Goal: Check status: Check status

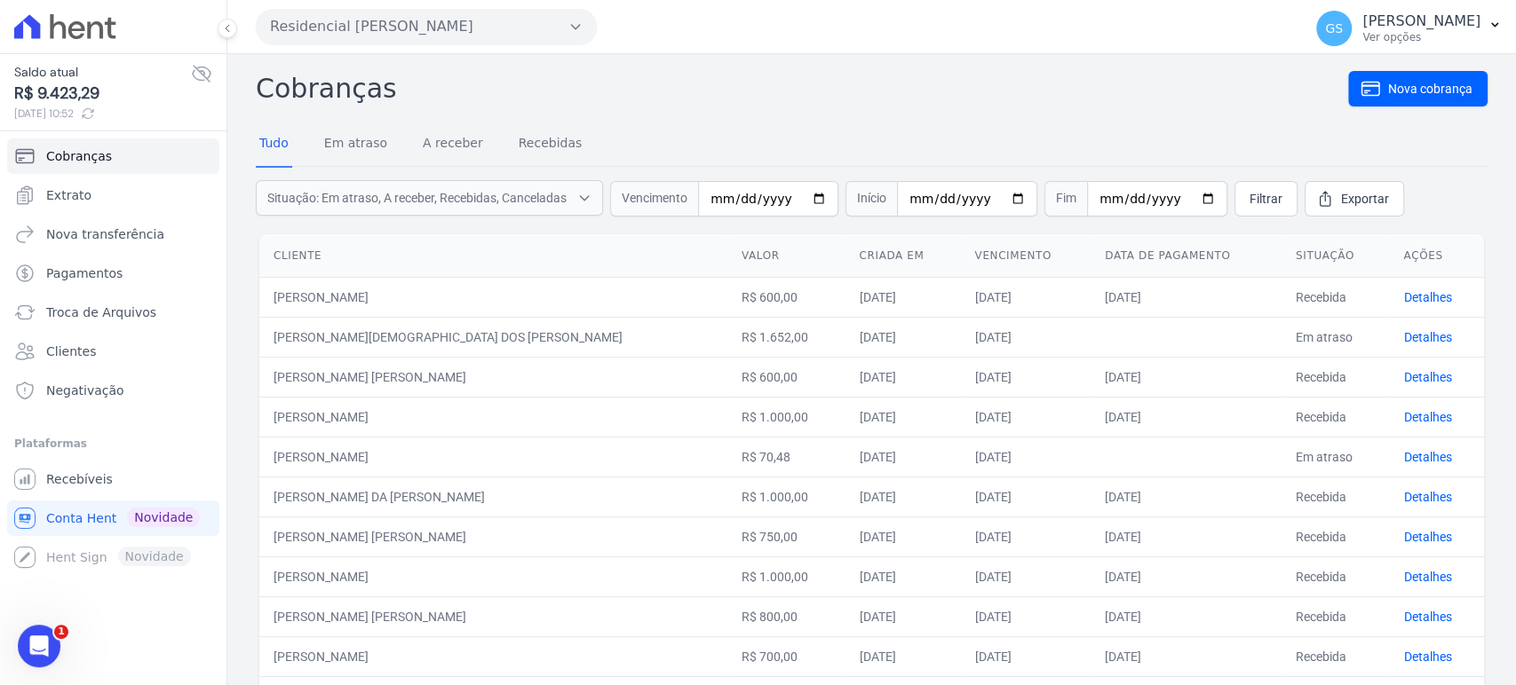
scroll to position [405, 0]
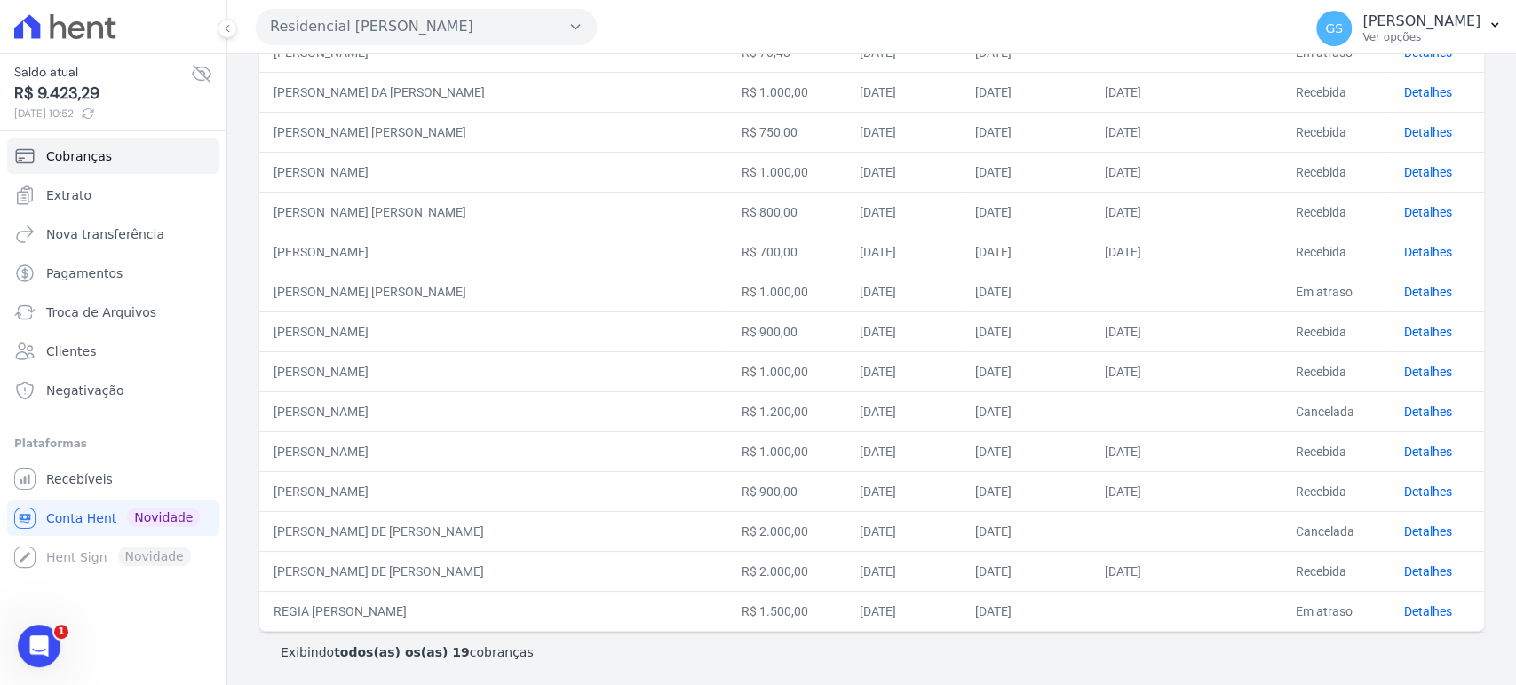
drag, startPoint x: 345, startPoint y: 254, endPoint x: 468, endPoint y: 251, distance: 122.6
click at [468, 251] on td "[PERSON_NAME]" at bounding box center [493, 252] width 468 height 40
drag, startPoint x: 322, startPoint y: 291, endPoint x: 408, endPoint y: 289, distance: 85.3
click at [408, 289] on td "[PERSON_NAME]" at bounding box center [493, 292] width 468 height 40
drag, startPoint x: 361, startPoint y: 331, endPoint x: 434, endPoint y: 328, distance: 73.8
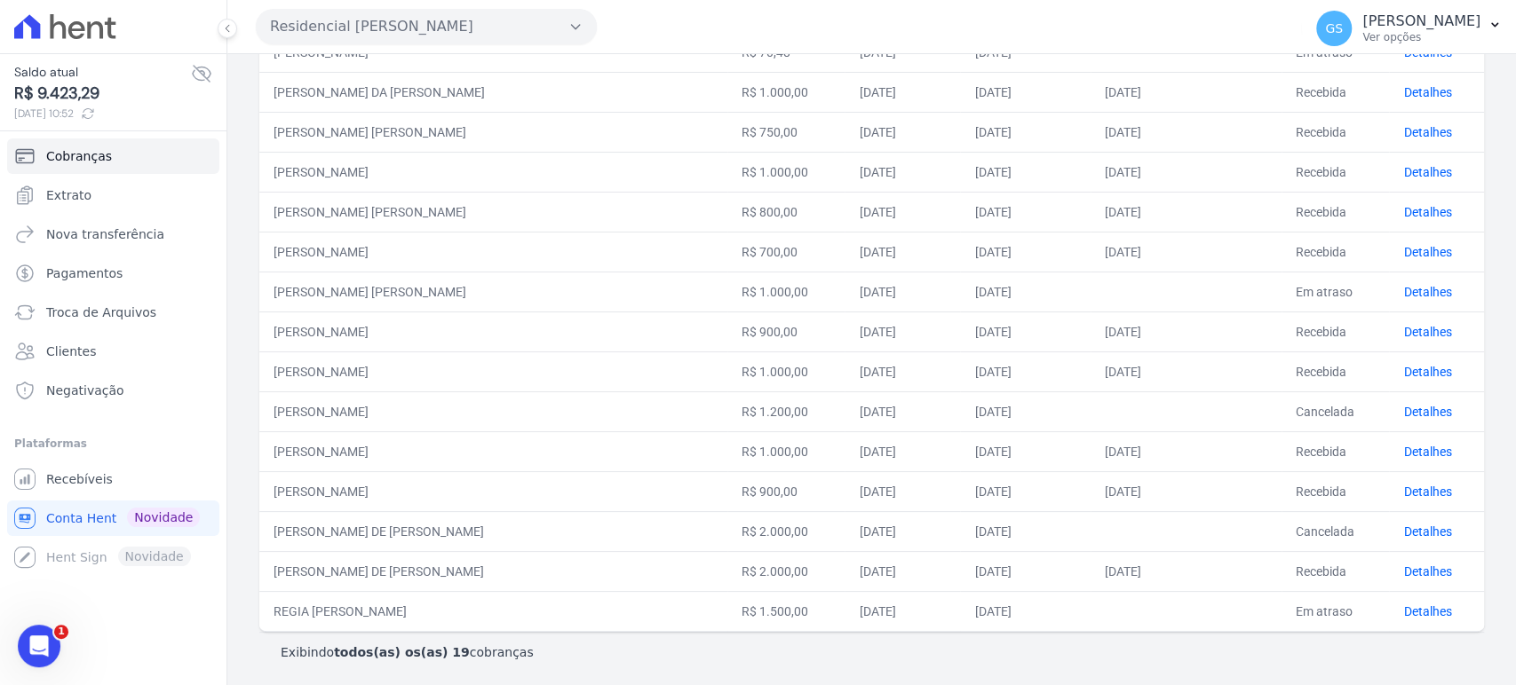
click at [434, 328] on td "[PERSON_NAME]" at bounding box center [493, 332] width 468 height 40
click at [1093, 646] on div "Exibindo todos(as) os(as) 19 cobranças" at bounding box center [872, 653] width 1182 height 18
drag, startPoint x: 340, startPoint y: 365, endPoint x: 426, endPoint y: 368, distance: 86.2
click at [426, 368] on td "[PERSON_NAME]" at bounding box center [493, 372] width 468 height 40
click at [341, 365] on td "[PERSON_NAME]" at bounding box center [493, 372] width 468 height 40
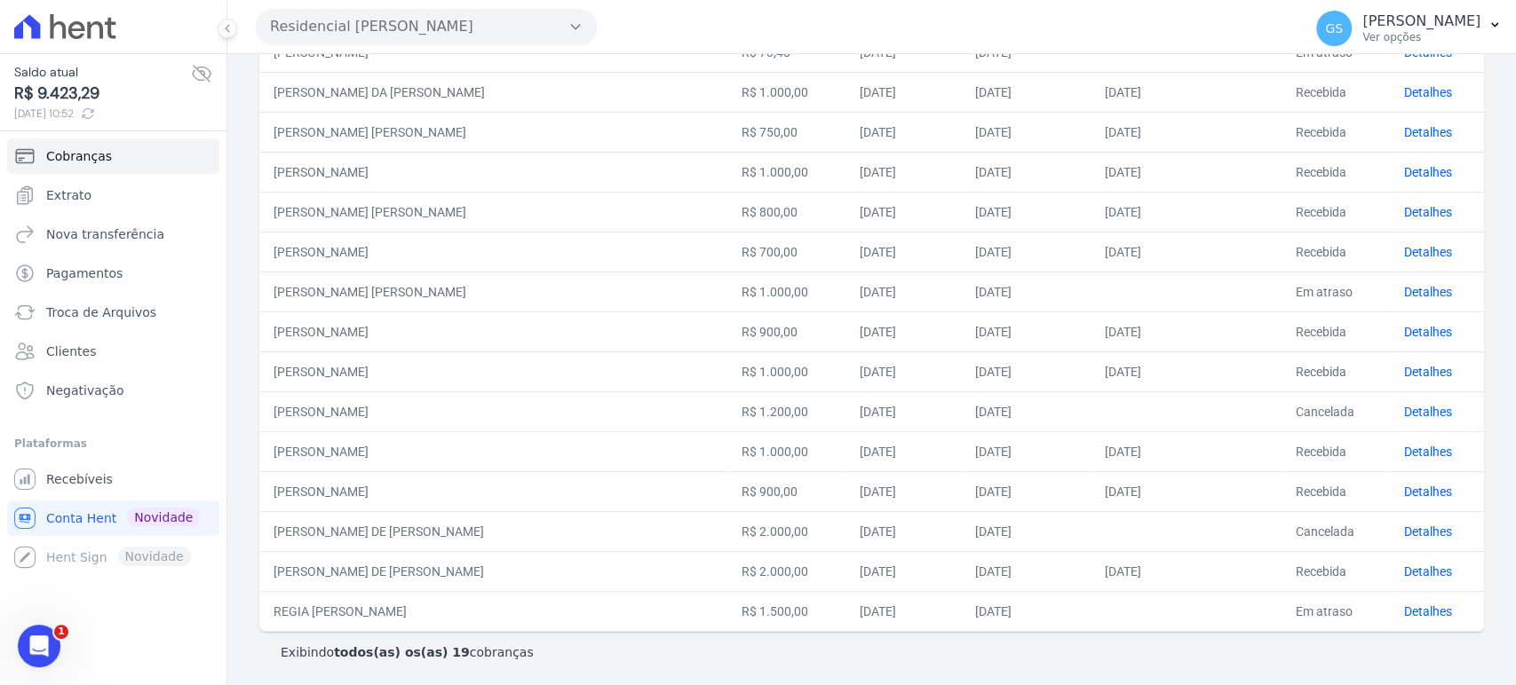
click at [341, 365] on td "[PERSON_NAME]" at bounding box center [493, 372] width 468 height 40
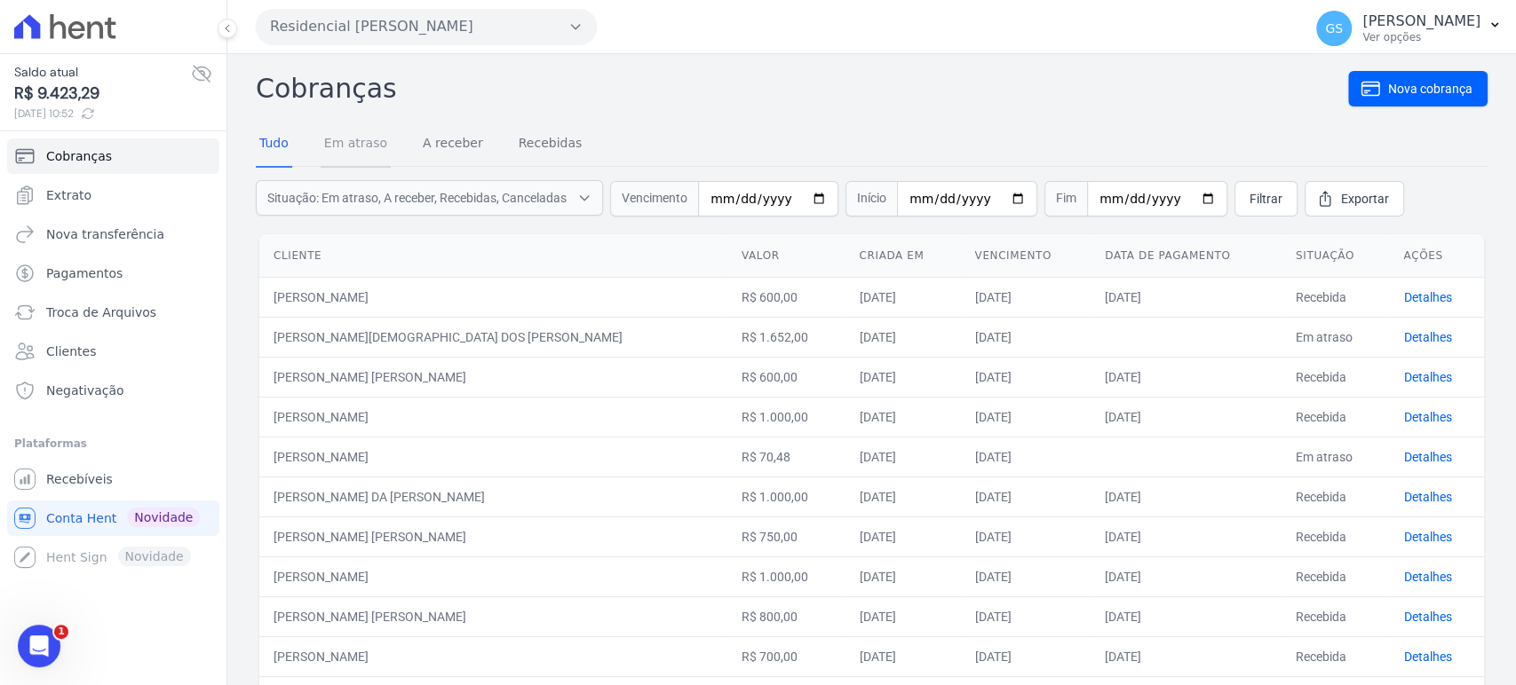
click at [345, 139] on link "Em atraso" at bounding box center [356, 145] width 70 height 46
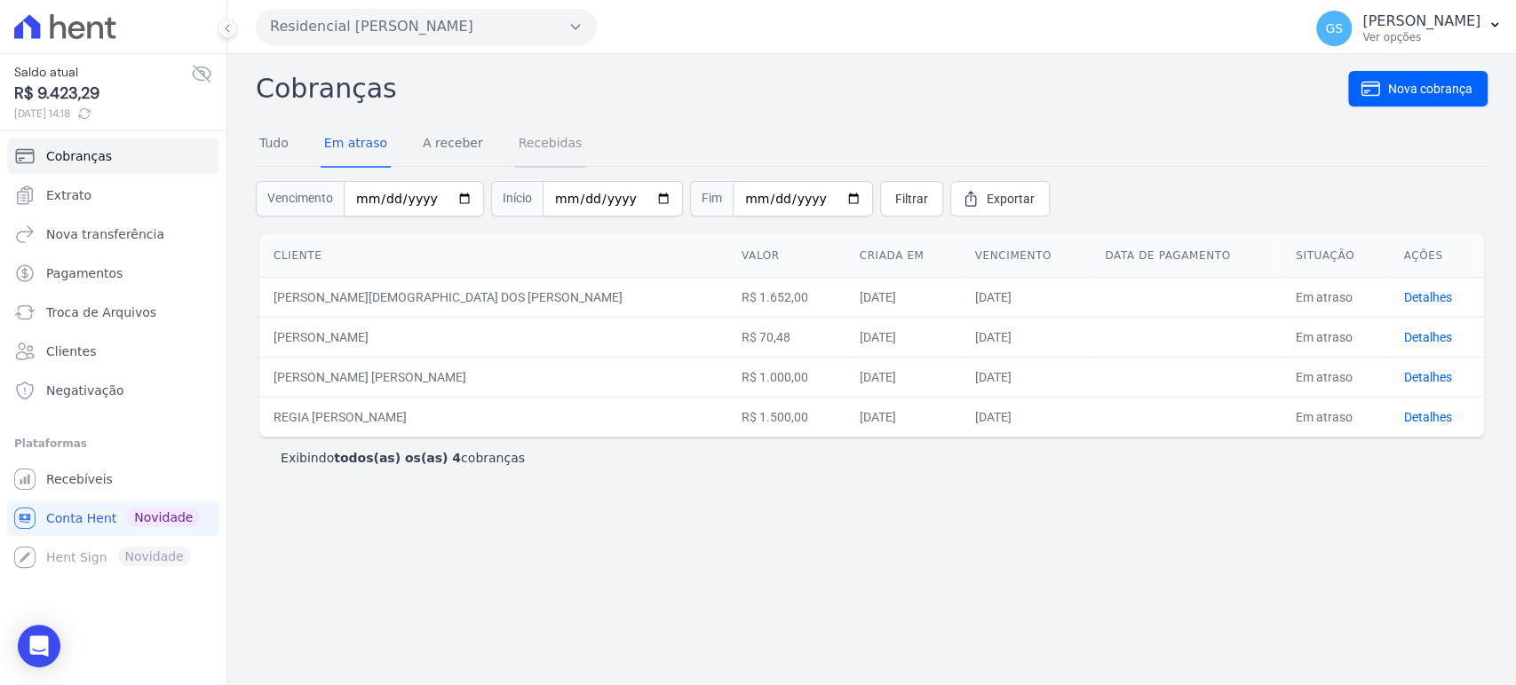
click at [551, 156] on link "Recebidas" at bounding box center [550, 145] width 71 height 46
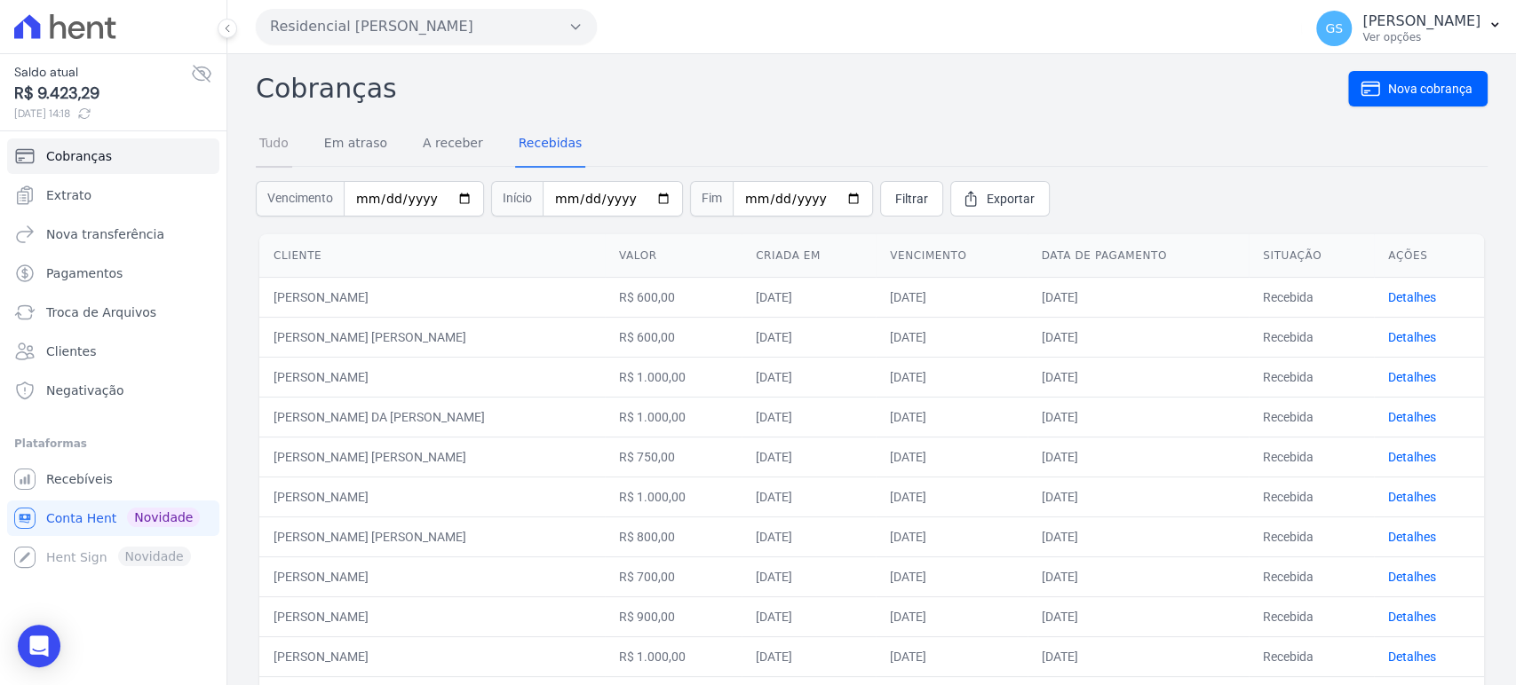
click at [277, 147] on link "Tudo" at bounding box center [274, 145] width 36 height 46
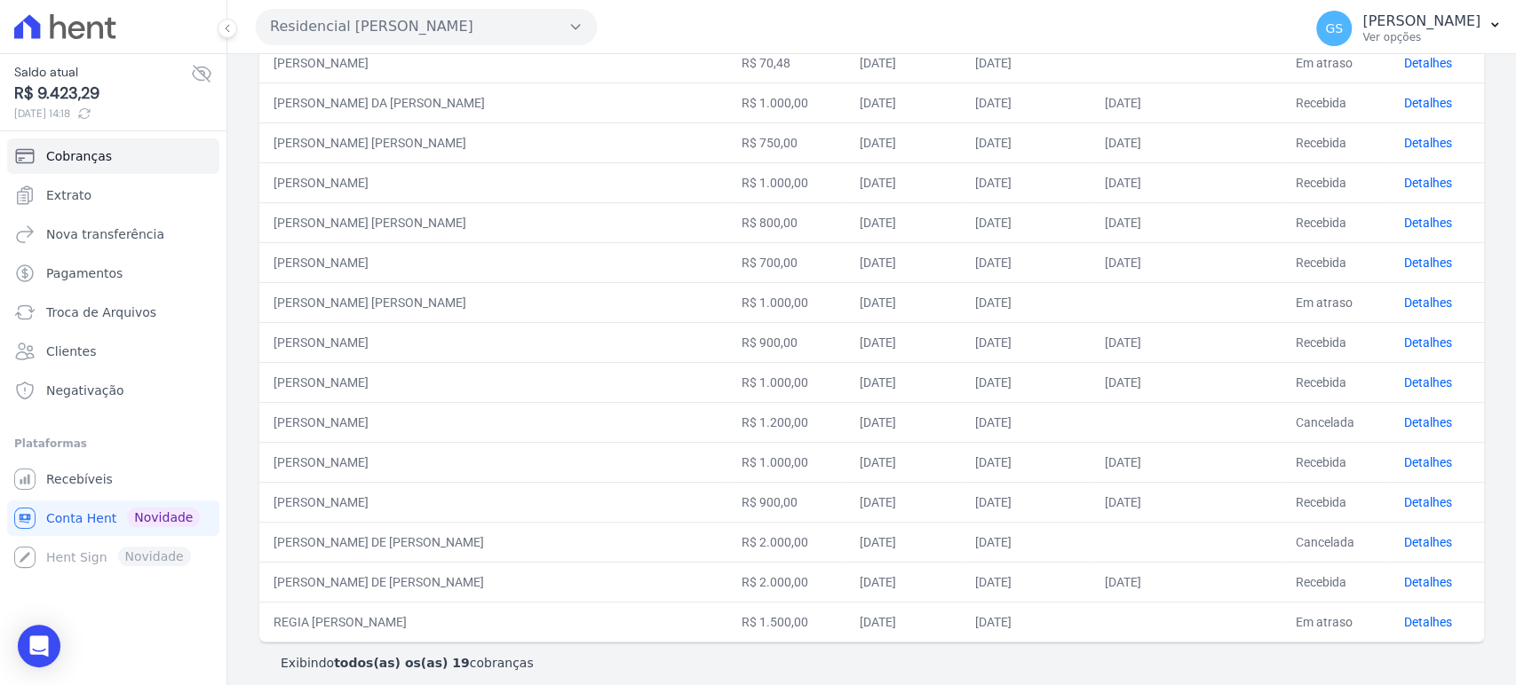
scroll to position [405, 0]
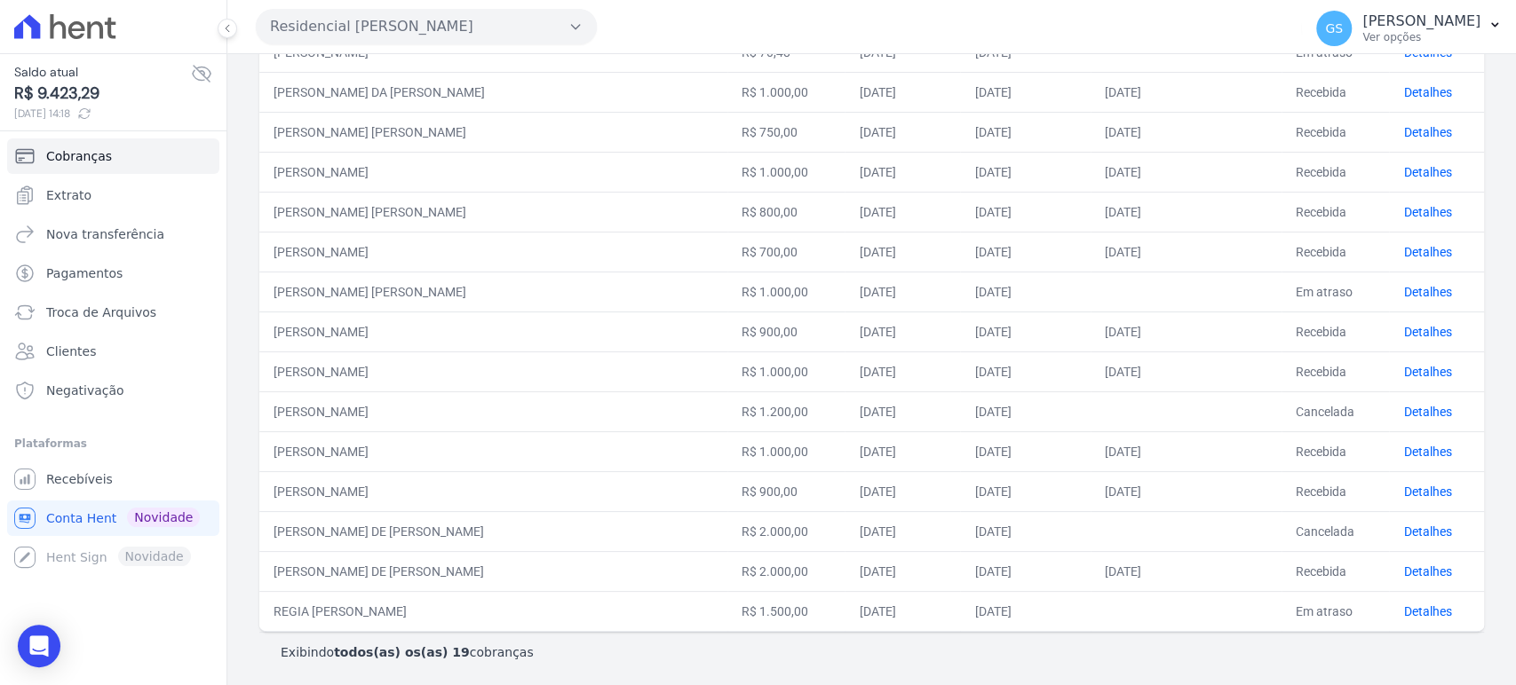
drag, startPoint x: 316, startPoint y: 452, endPoint x: 361, endPoint y: 452, distance: 45.3
click at [361, 452] on td "[PERSON_NAME]" at bounding box center [493, 452] width 468 height 40
click at [316, 493] on td "[PERSON_NAME]" at bounding box center [493, 491] width 468 height 40
click at [395, 531] on td "[PERSON_NAME]" at bounding box center [493, 531] width 468 height 40
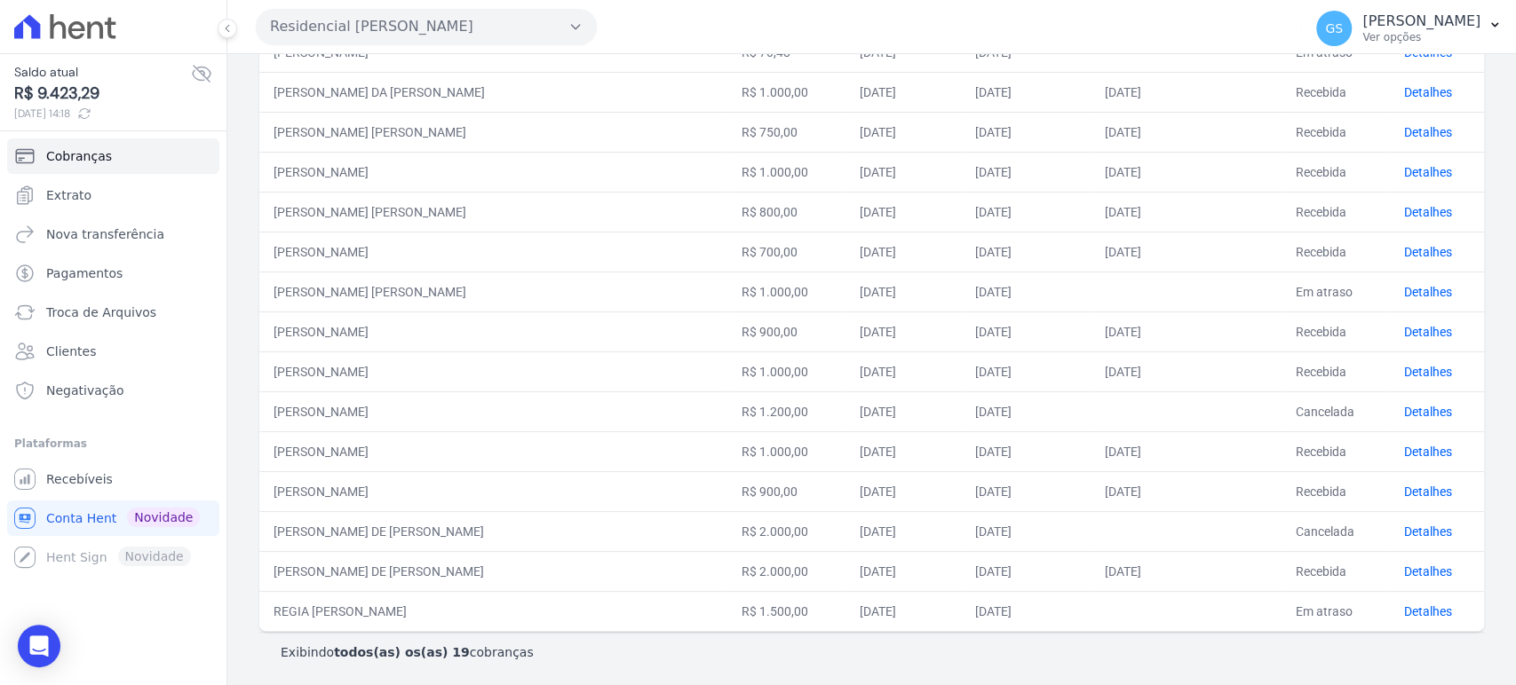
click at [395, 531] on td "[PERSON_NAME]" at bounding box center [493, 531] width 468 height 40
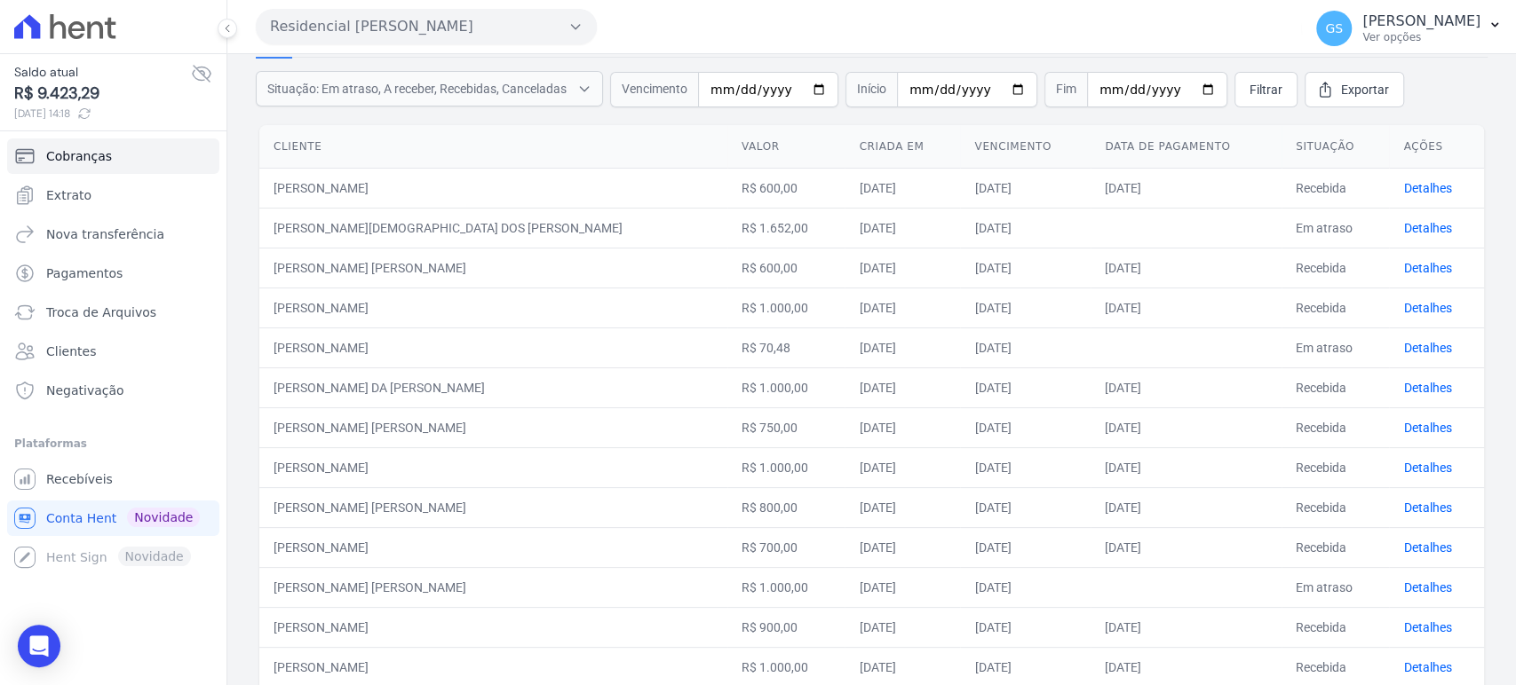
scroll to position [0, 0]
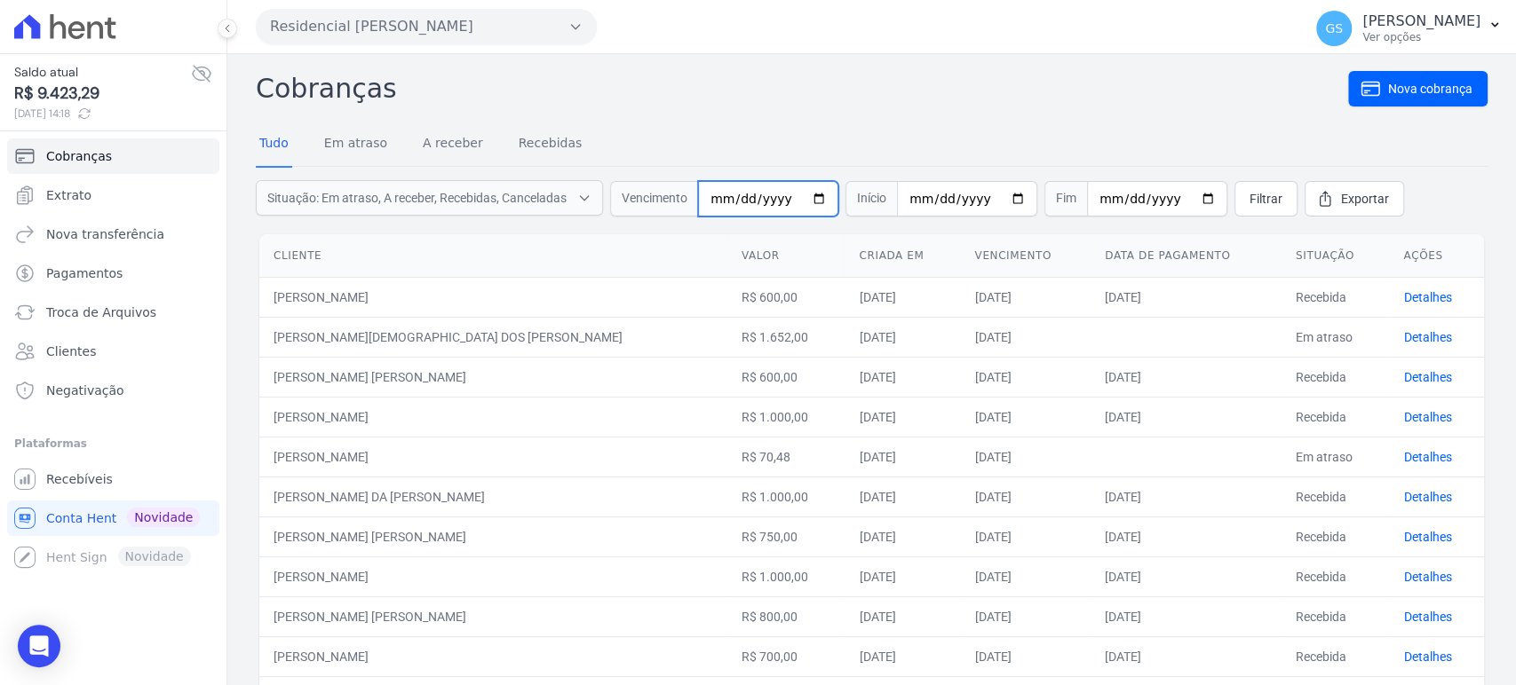
click at [727, 198] on input "[DATE]" at bounding box center [768, 199] width 140 height 36
type input "2025-10-30"
type input "2025-09-30"
click at [1264, 205] on span "Filtrar" at bounding box center [1265, 199] width 33 height 18
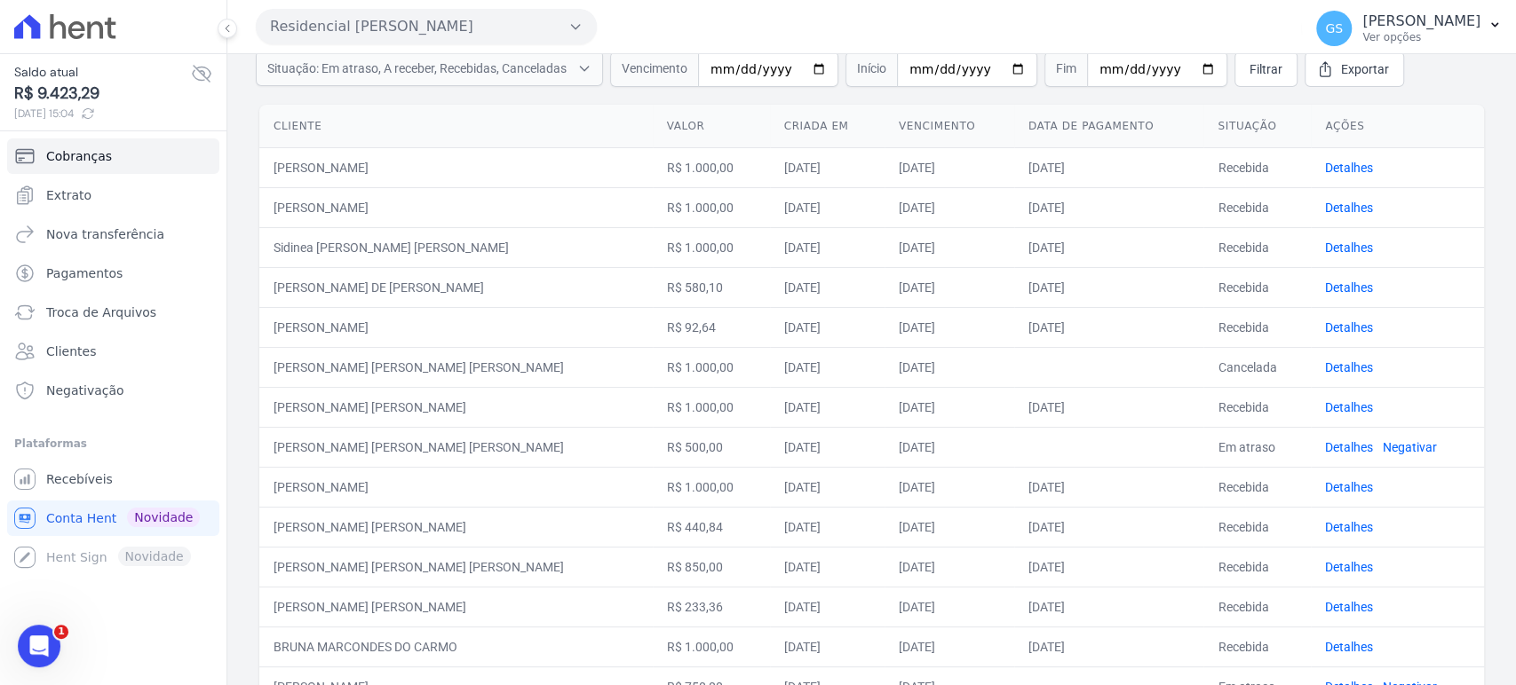
scroll to position [31, 0]
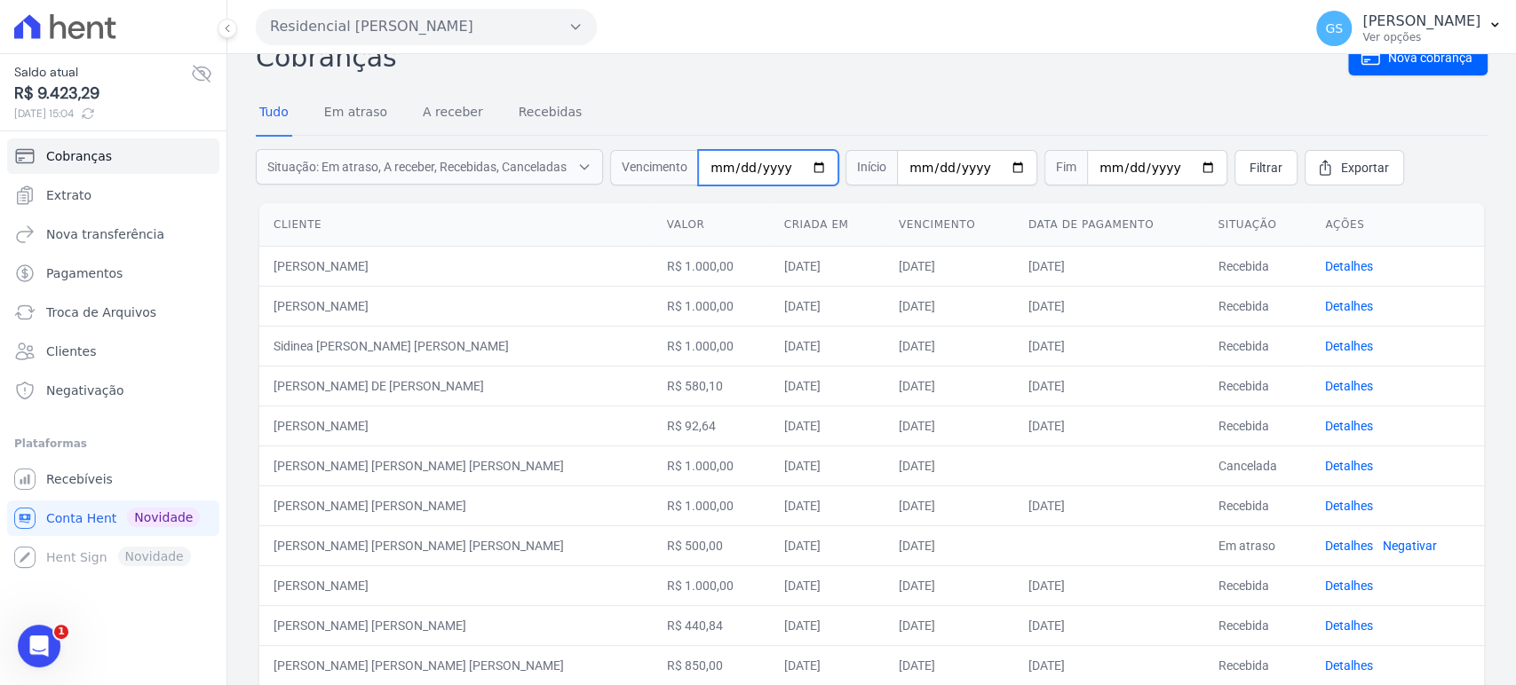
click at [717, 169] on input "2025-09-30" at bounding box center [768, 168] width 140 height 36
type input "[DATE]"
click at [1266, 178] on link "Filtrar" at bounding box center [1265, 168] width 63 height 36
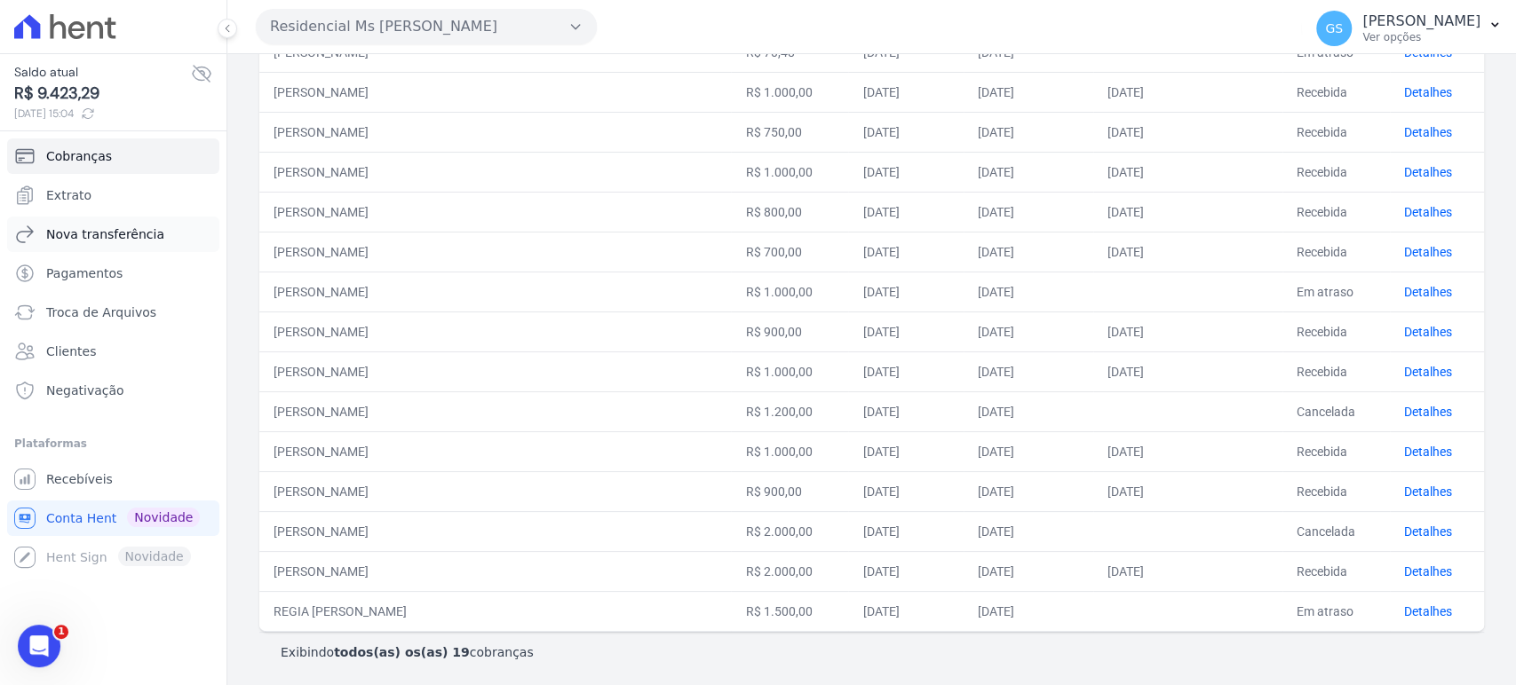
scroll to position [11, 0]
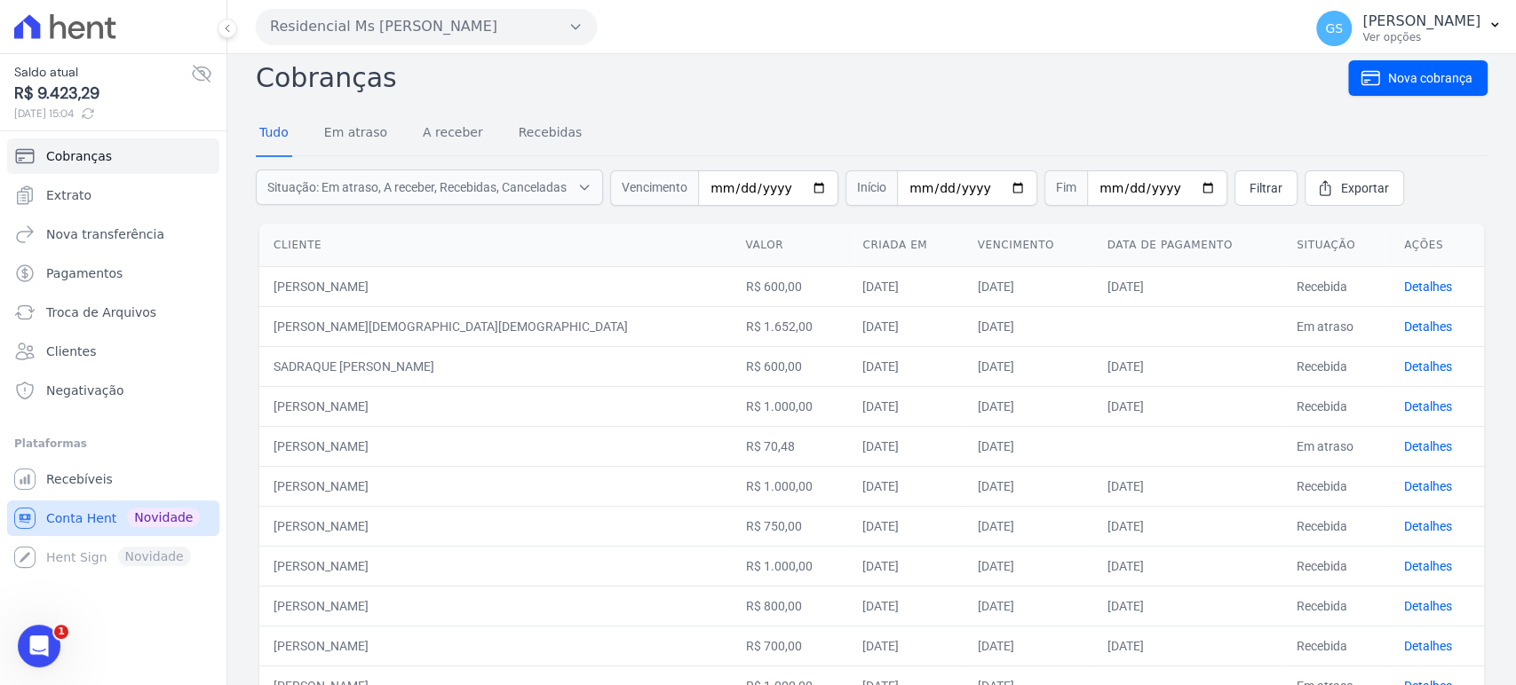
click at [85, 520] on span "Conta Hent" at bounding box center [81, 519] width 70 height 18
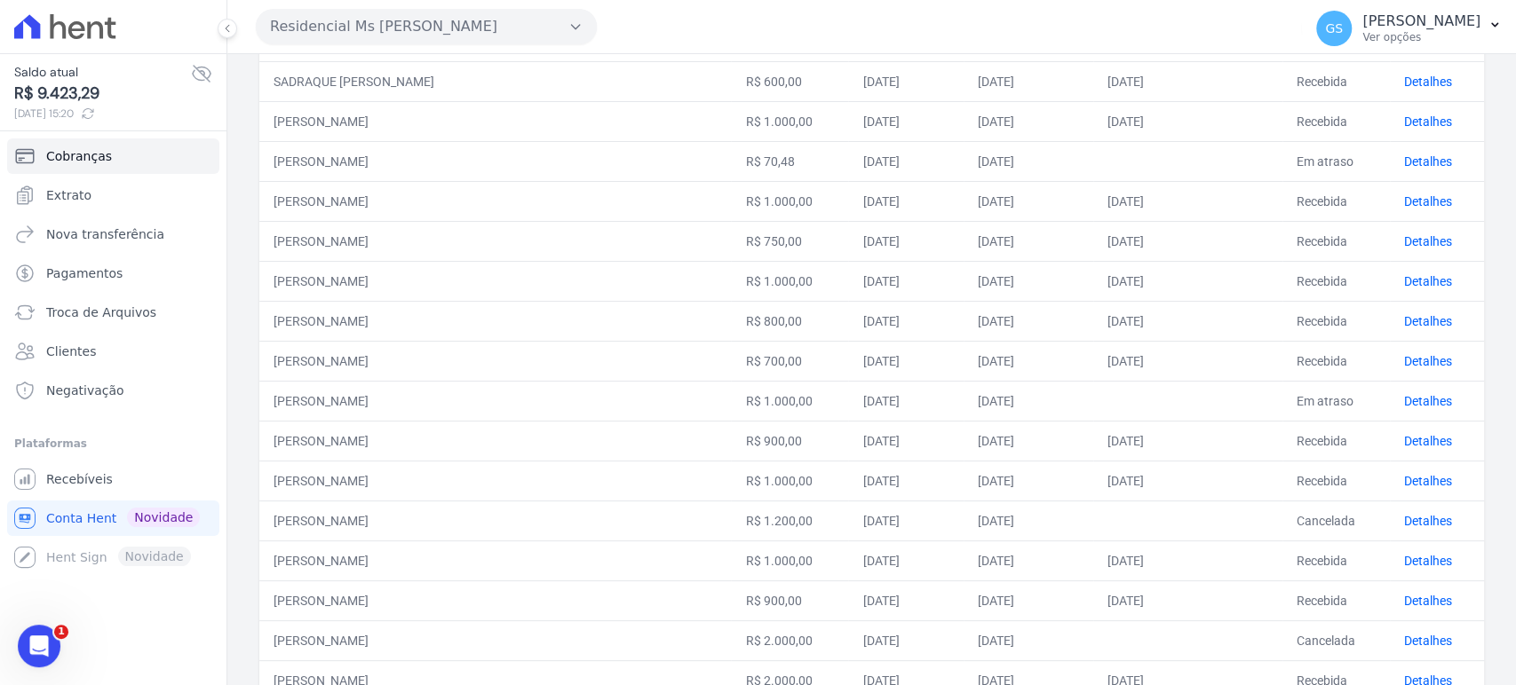
scroll to position [668, 0]
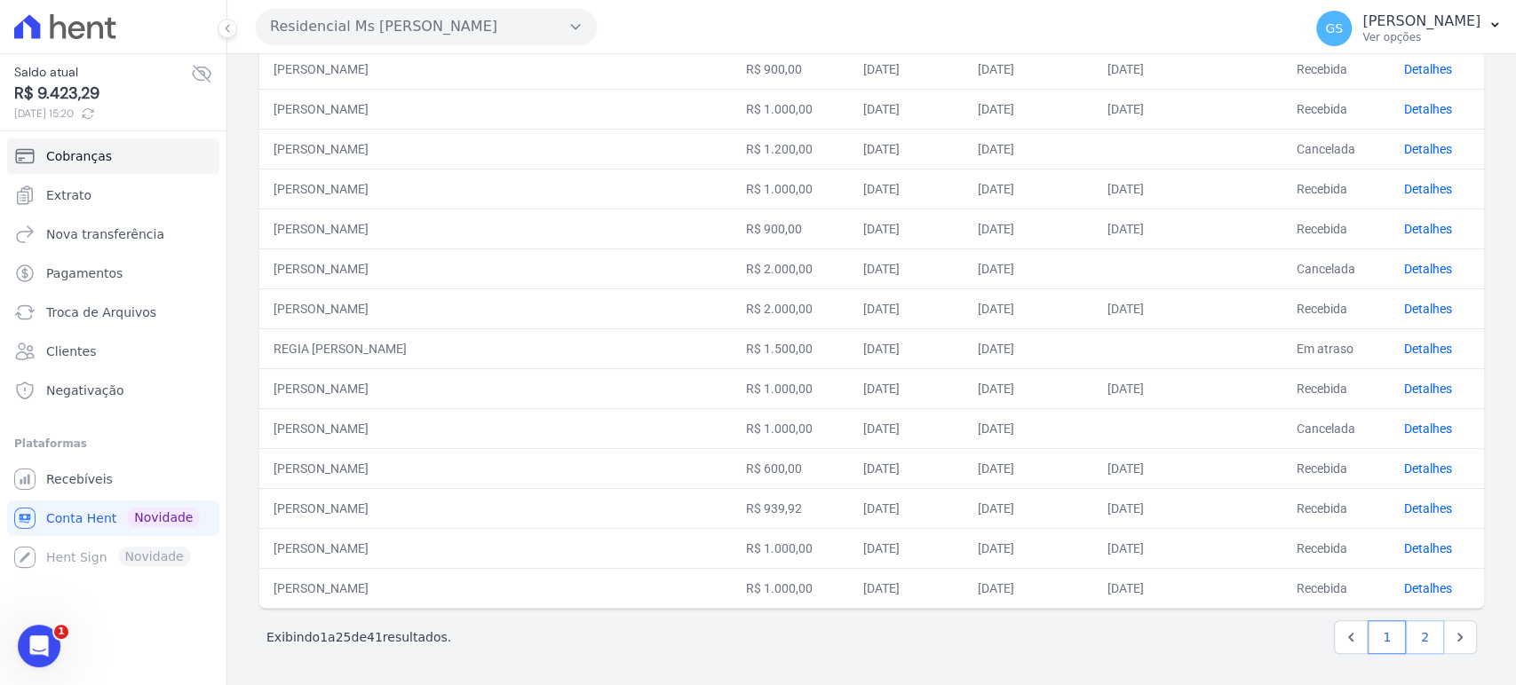
click at [1418, 637] on link "2" at bounding box center [1425, 638] width 38 height 34
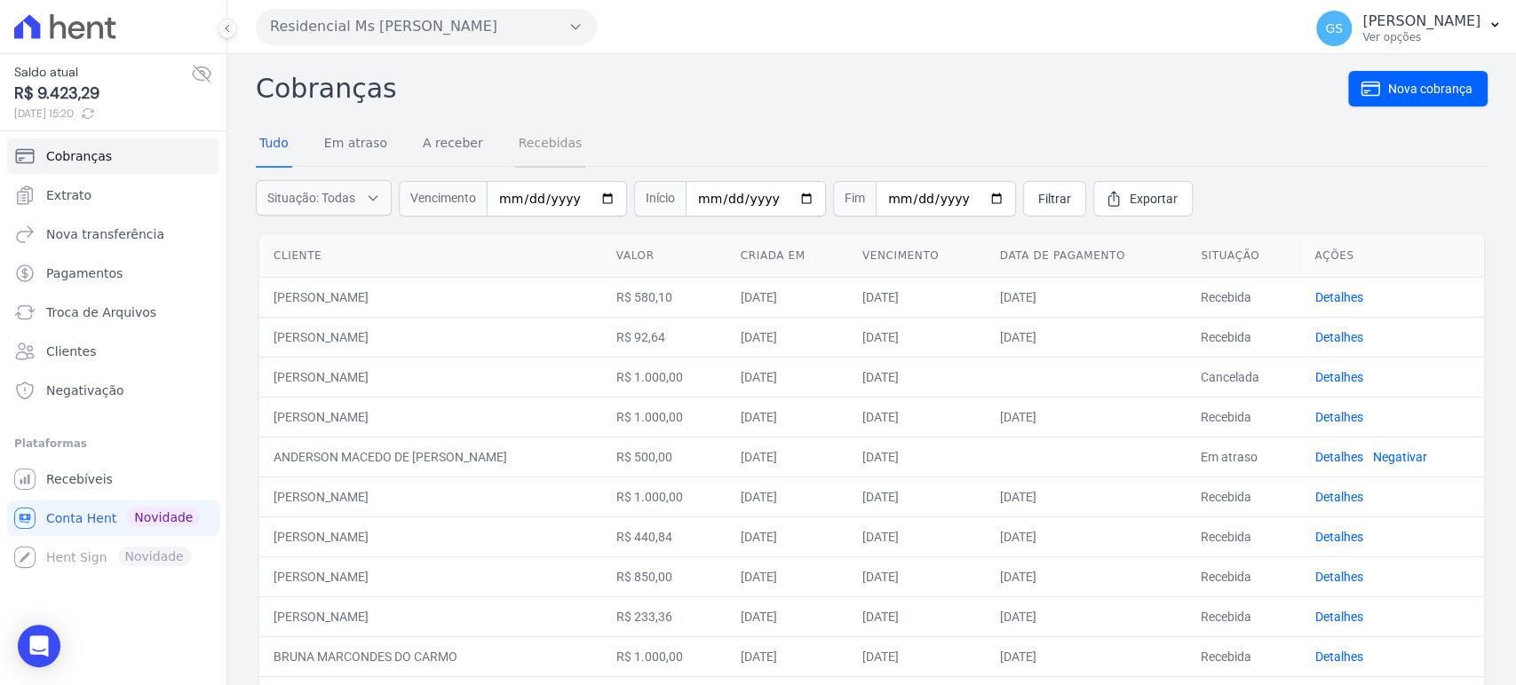
click at [540, 155] on link "Recebidas" at bounding box center [550, 145] width 71 height 46
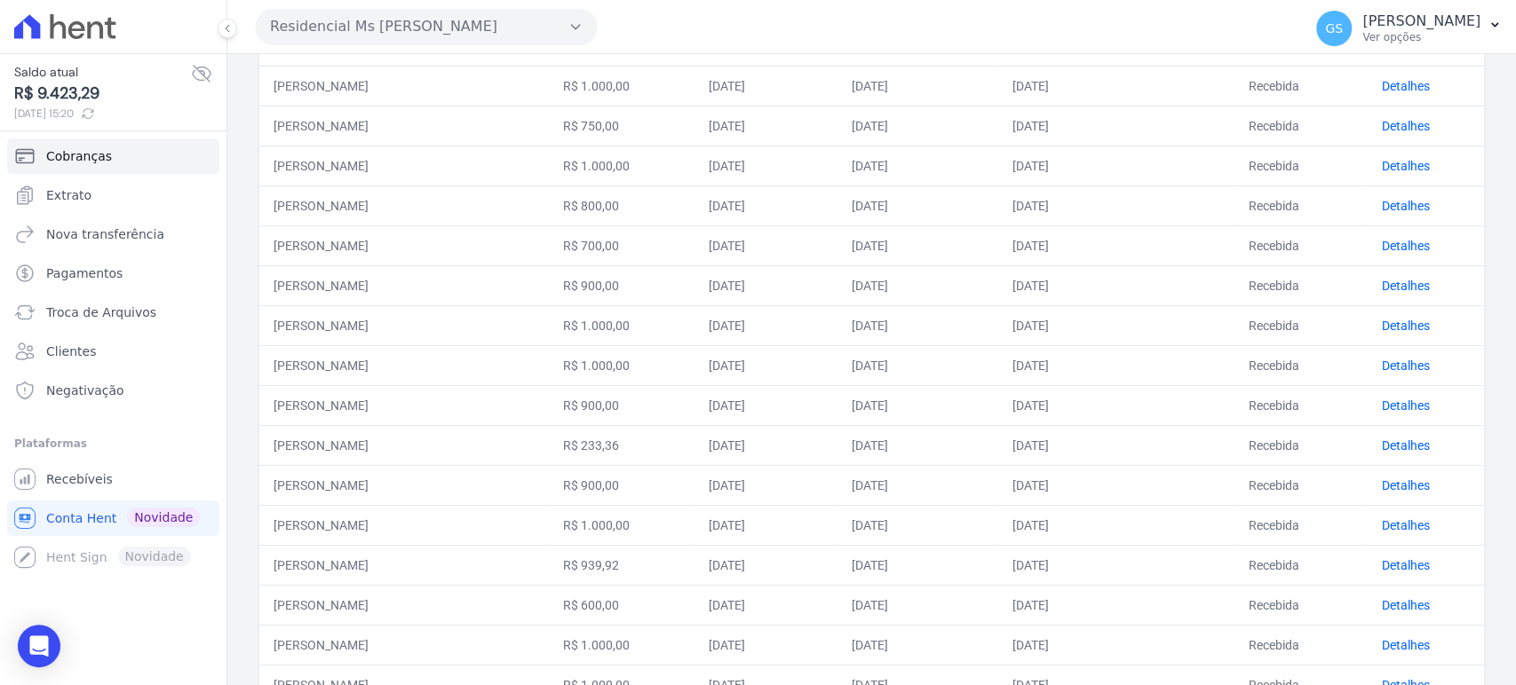
scroll to position [174, 0]
